Goal: Use online tool/utility: Utilize a website feature to perform a specific function

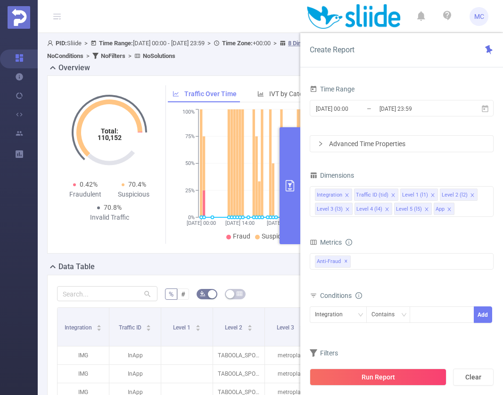
click at [250, 261] on div "Data Table" at bounding box center [270, 267] width 446 height 13
click at [381, 373] on button "Run Report" at bounding box center [377, 376] width 137 height 17
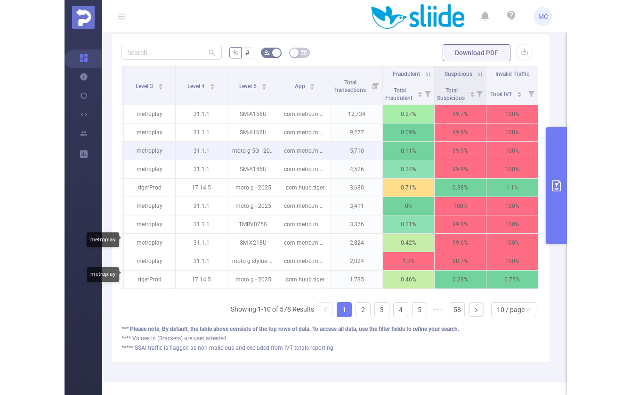
scroll to position [276, 0]
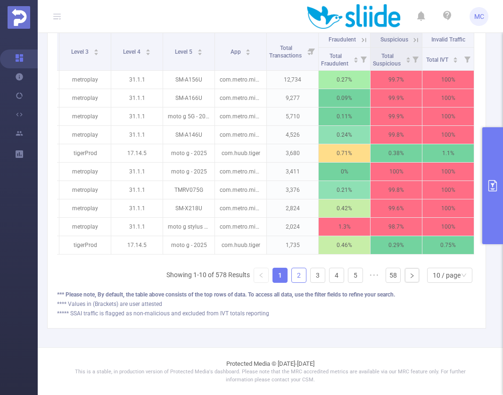
click at [299, 275] on link "2" at bounding box center [299, 275] width 14 height 14
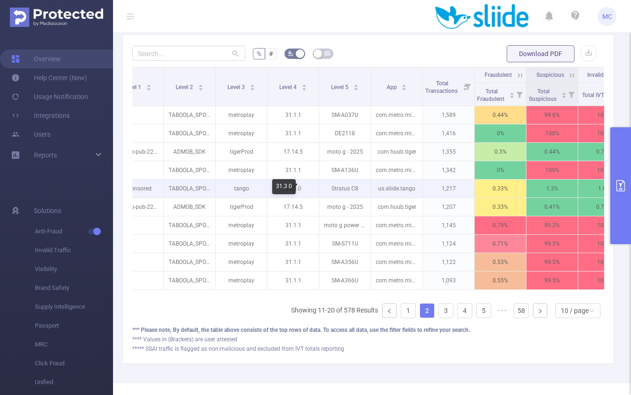
scroll to position [0, 152]
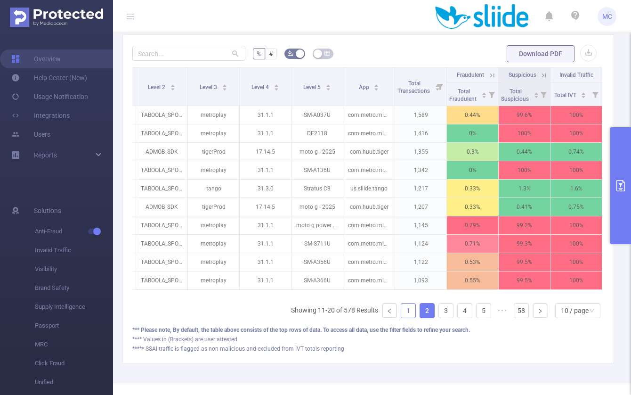
click at [411, 310] on link "1" at bounding box center [408, 310] width 14 height 14
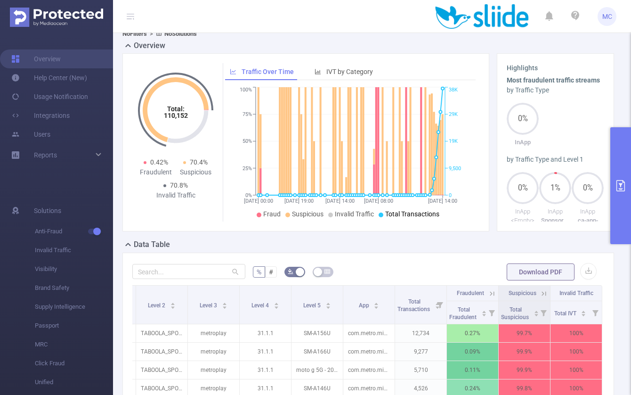
scroll to position [0, 0]
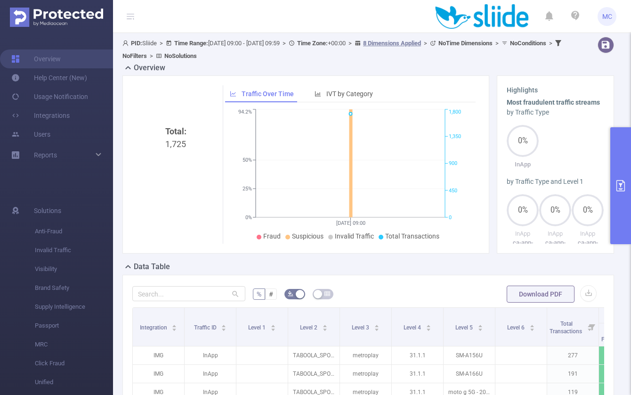
scroll to position [189, 0]
